Goal: Communication & Community: Answer question/provide support

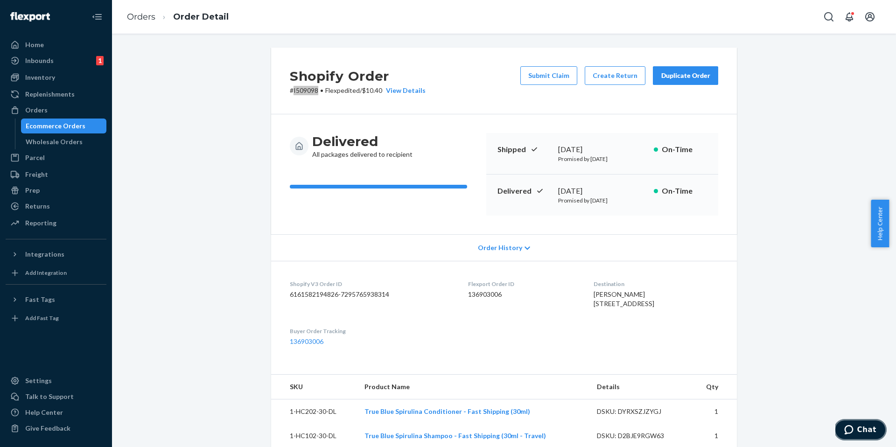
click at [842, 428] on button "Chat" at bounding box center [860, 429] width 53 height 21
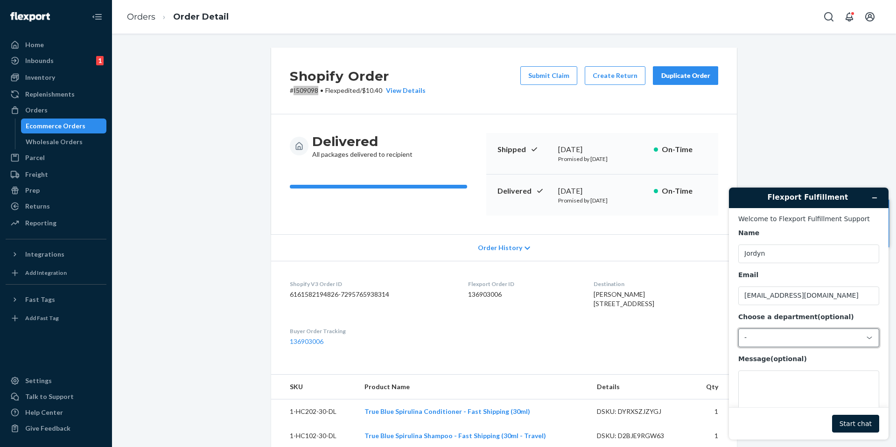
click at [792, 338] on div "-" at bounding box center [803, 338] width 118 height 8
click at [804, 372] on li "Messaging (Chat Team)" at bounding box center [807, 377] width 137 height 17
click at [796, 393] on textarea "Message (optional)" at bounding box center [808, 397] width 141 height 52
type textarea "h"
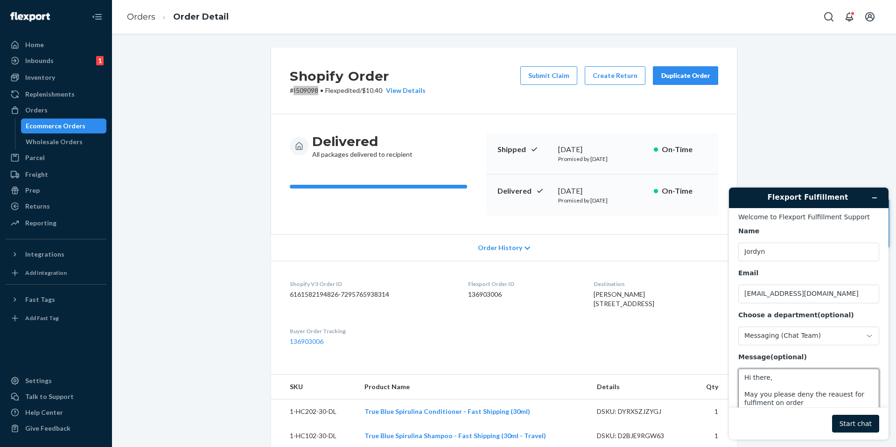
paste textarea "I509098"
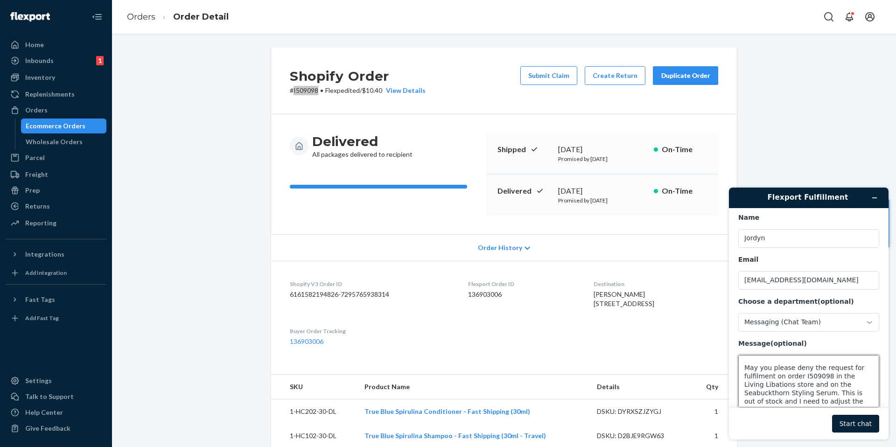
scroll to position [12, 0]
type textarea "Hi there, May you please deny the request for fulfilment on order I509098 in th…"
click at [844, 426] on button "Start chat" at bounding box center [855, 424] width 47 height 18
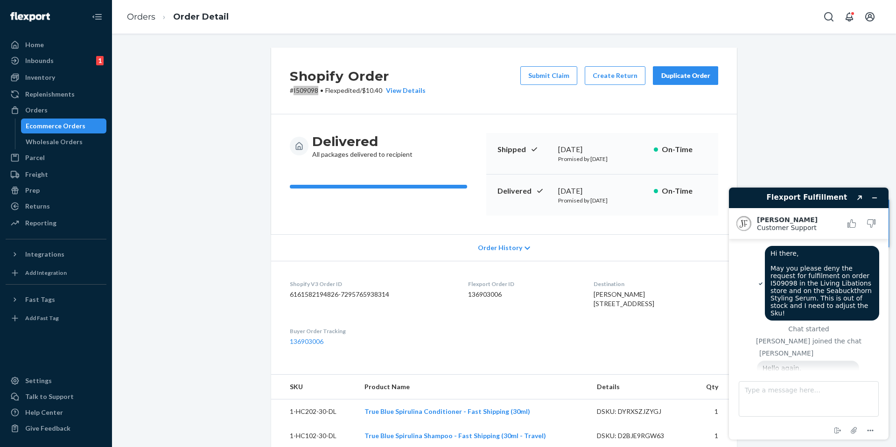
scroll to position [26, 0]
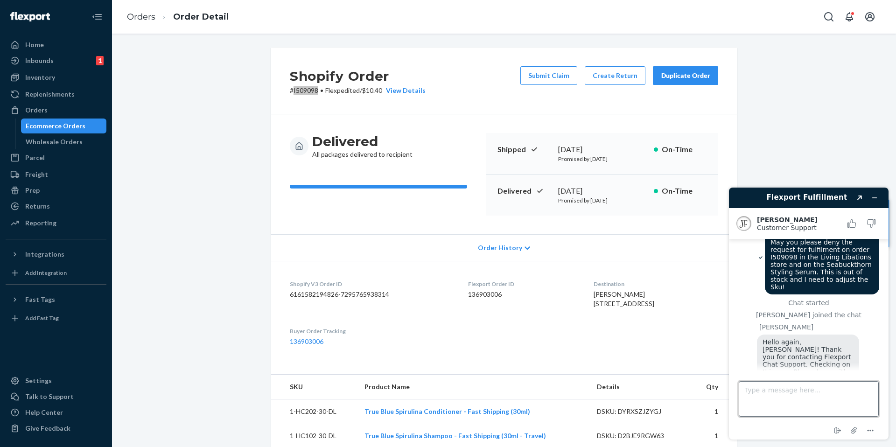
click at [774, 391] on textarea "Type a message here..." at bounding box center [809, 398] width 140 height 35
type textarea "Thank you very much :)"
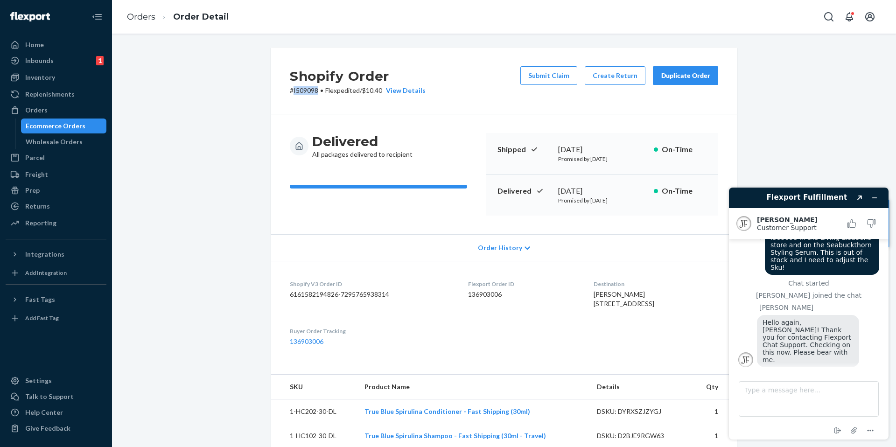
scroll to position [111, 0]
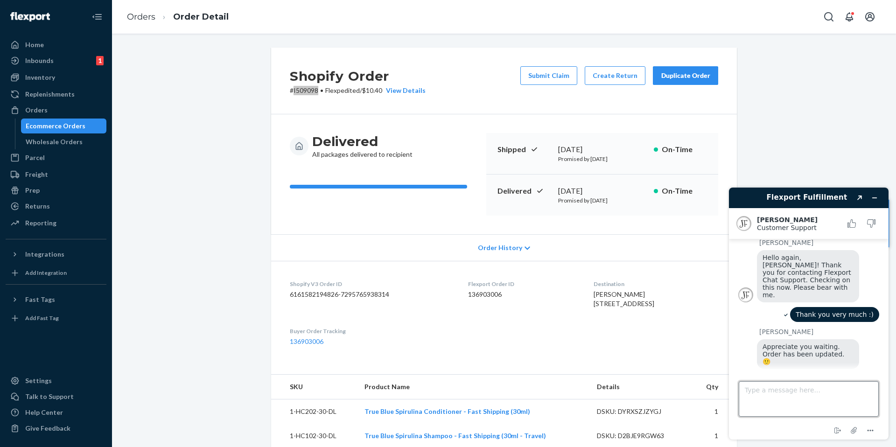
click at [789, 392] on textarea "Type a message here..." at bounding box center [809, 398] width 140 height 35
type textarea "Perfect, thank you so much! That will be all for now :))"
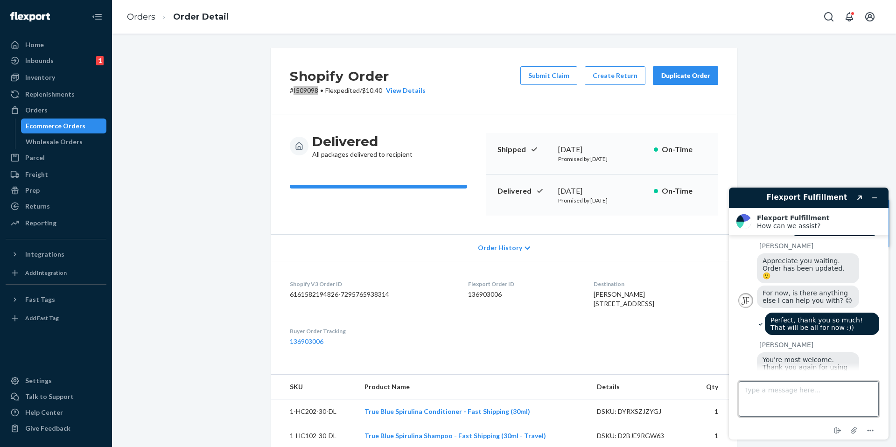
scroll to position [237, 0]
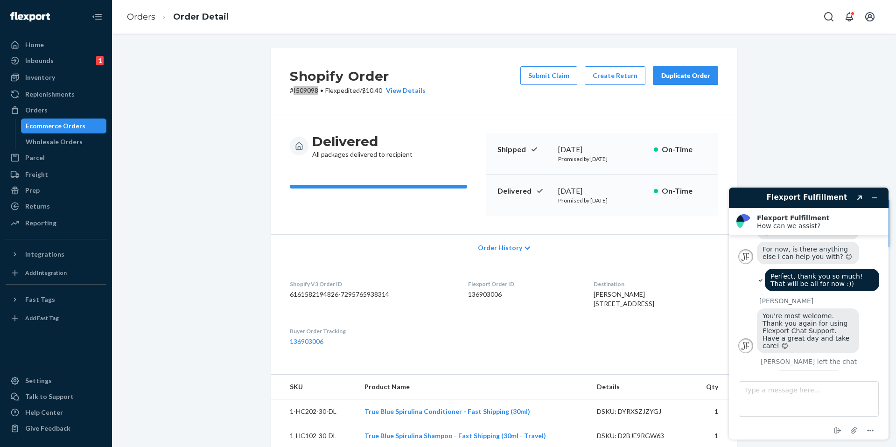
click at [817, 370] on button "Rate this chat" at bounding box center [809, 379] width 60 height 18
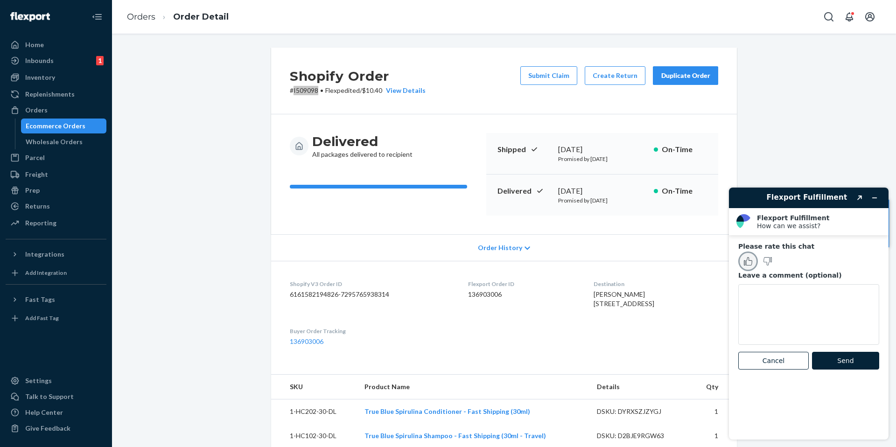
click at [742, 259] on button "Rate this chat as good" at bounding box center [748, 262] width 20 height 20
click at [831, 352] on button "Send" at bounding box center [845, 361] width 67 height 18
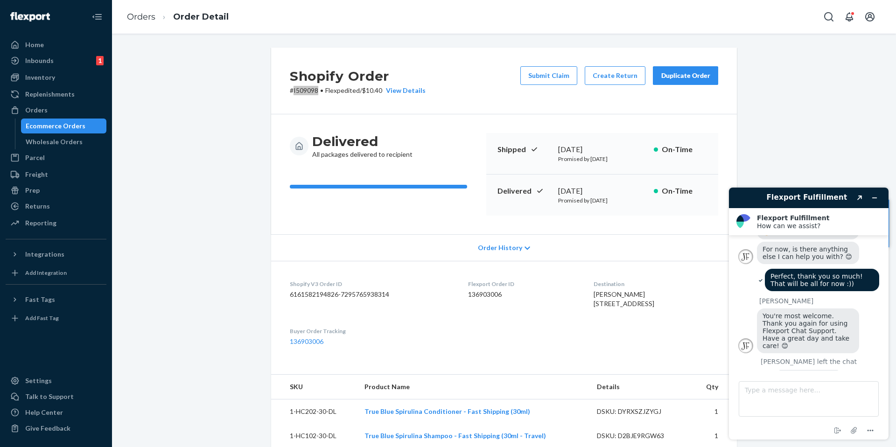
scroll to position [214, 0]
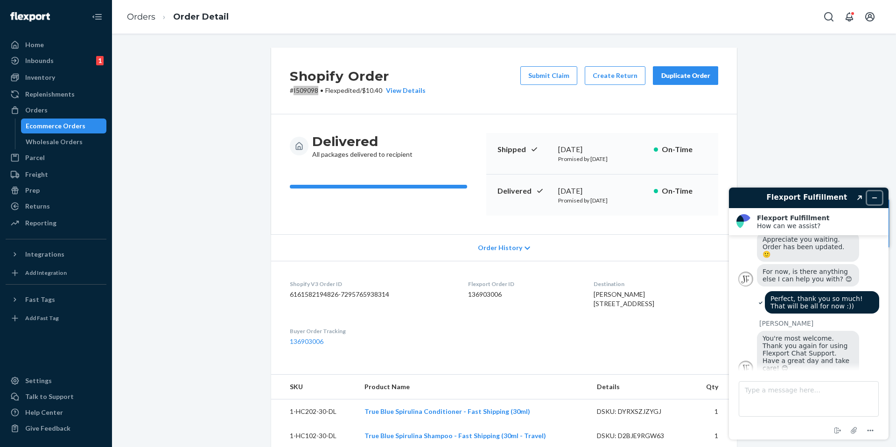
click at [875, 200] on icon "Minimize widget" at bounding box center [874, 198] width 7 height 7
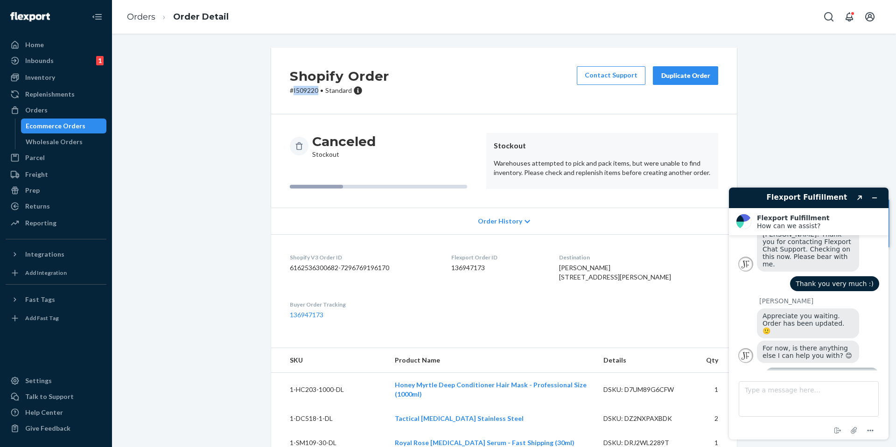
scroll to position [239, 0]
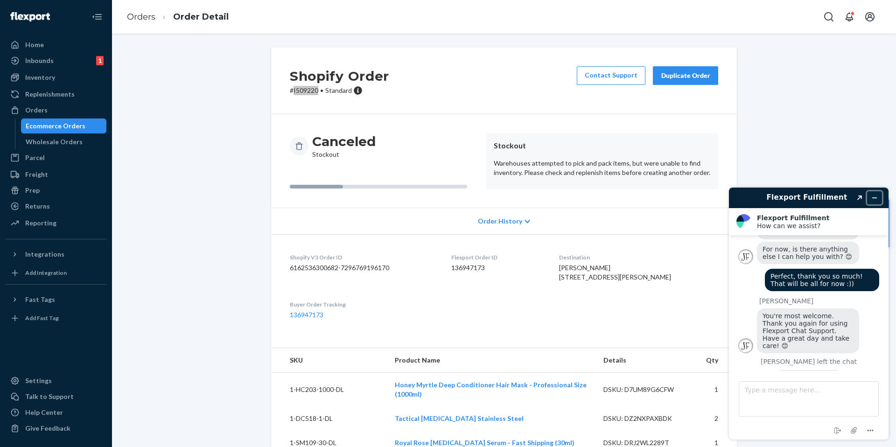
click at [873, 199] on icon "Minimize widget" at bounding box center [874, 198] width 7 height 7
